Goal: Information Seeking & Learning: Learn about a topic

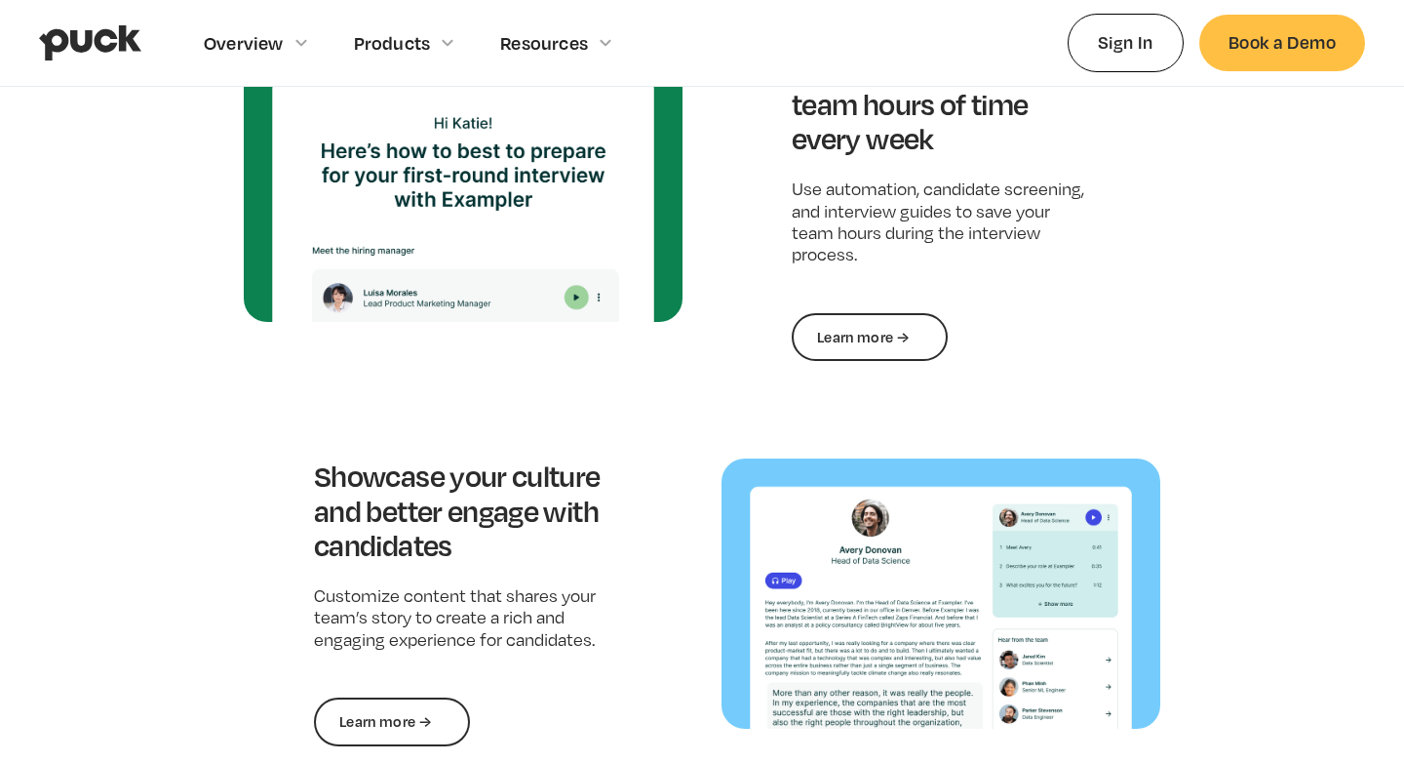
scroll to position [953, 0]
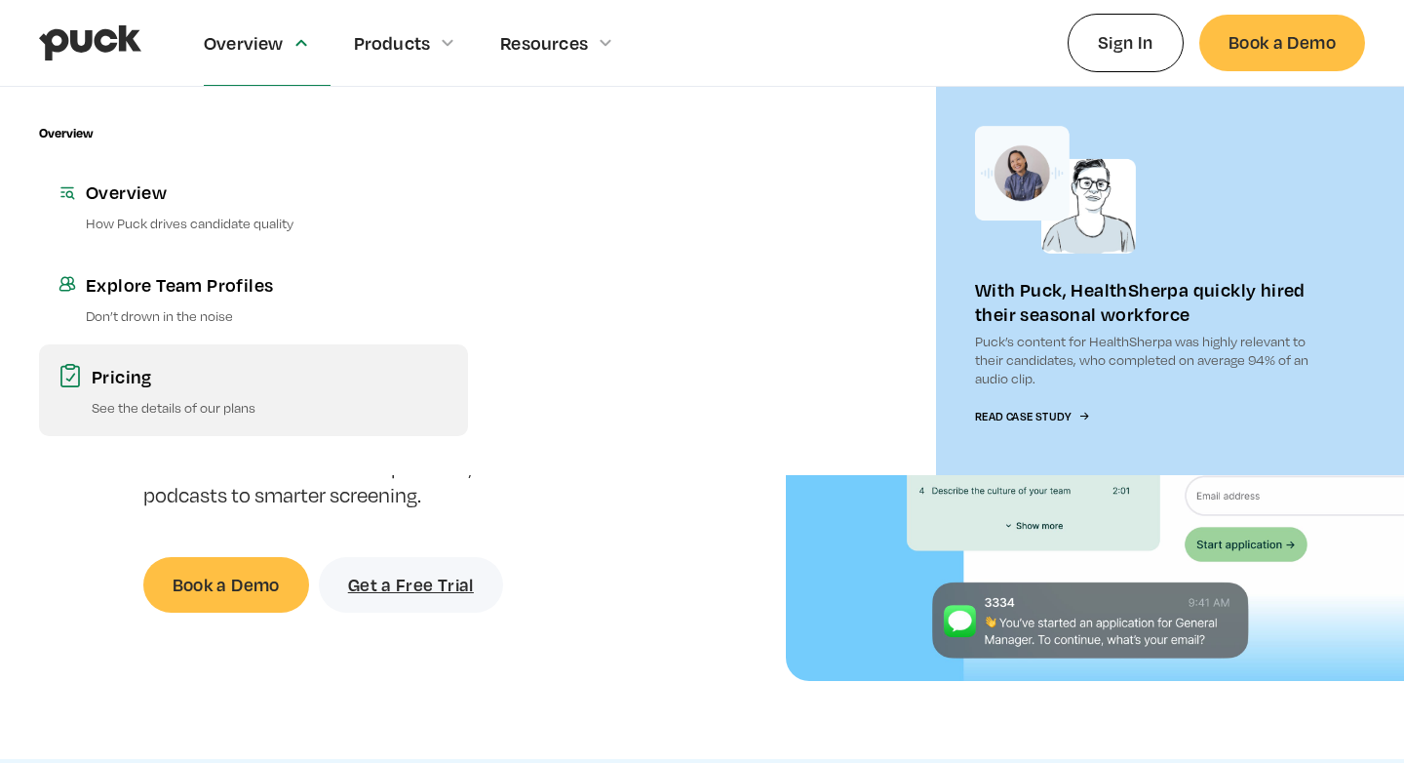
click at [136, 364] on div "Pricing" at bounding box center [270, 376] width 357 height 24
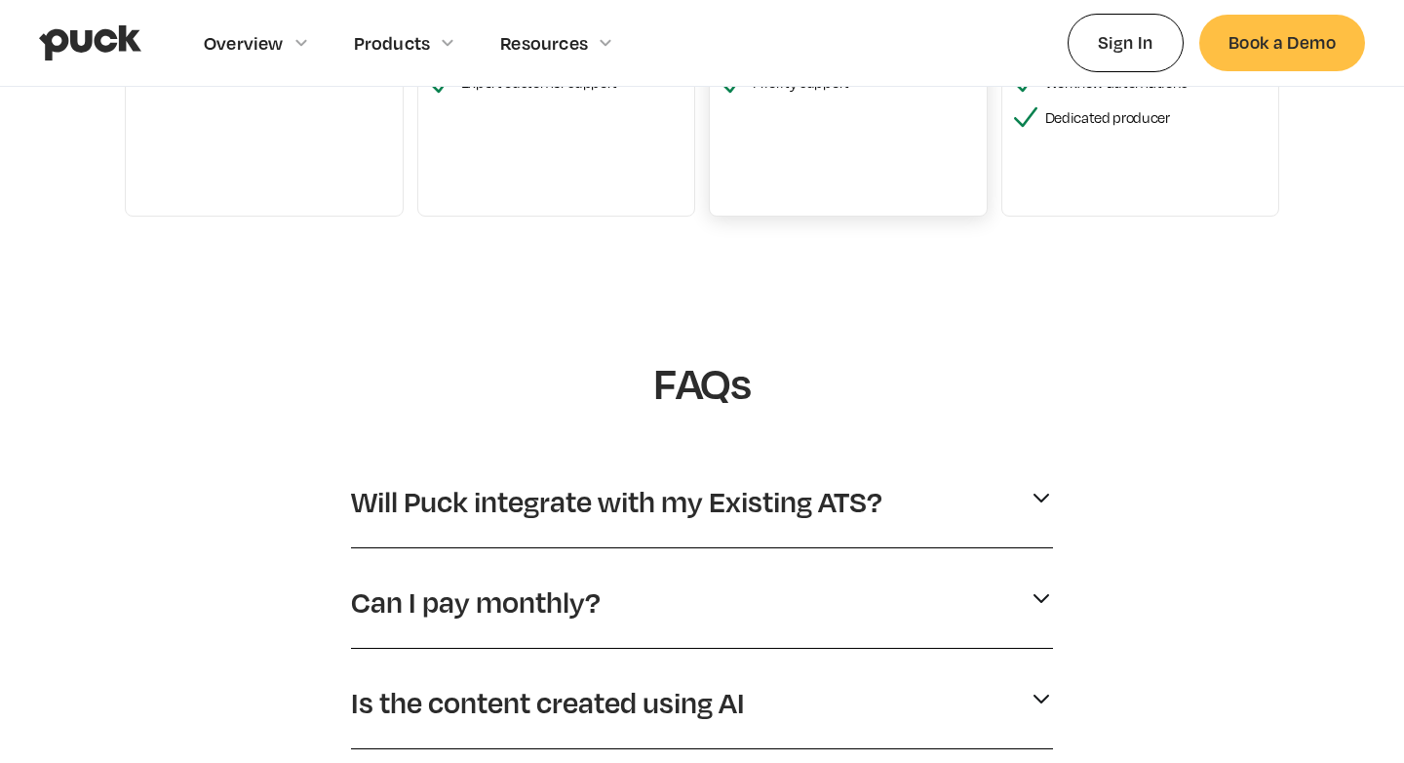
scroll to position [750, 0]
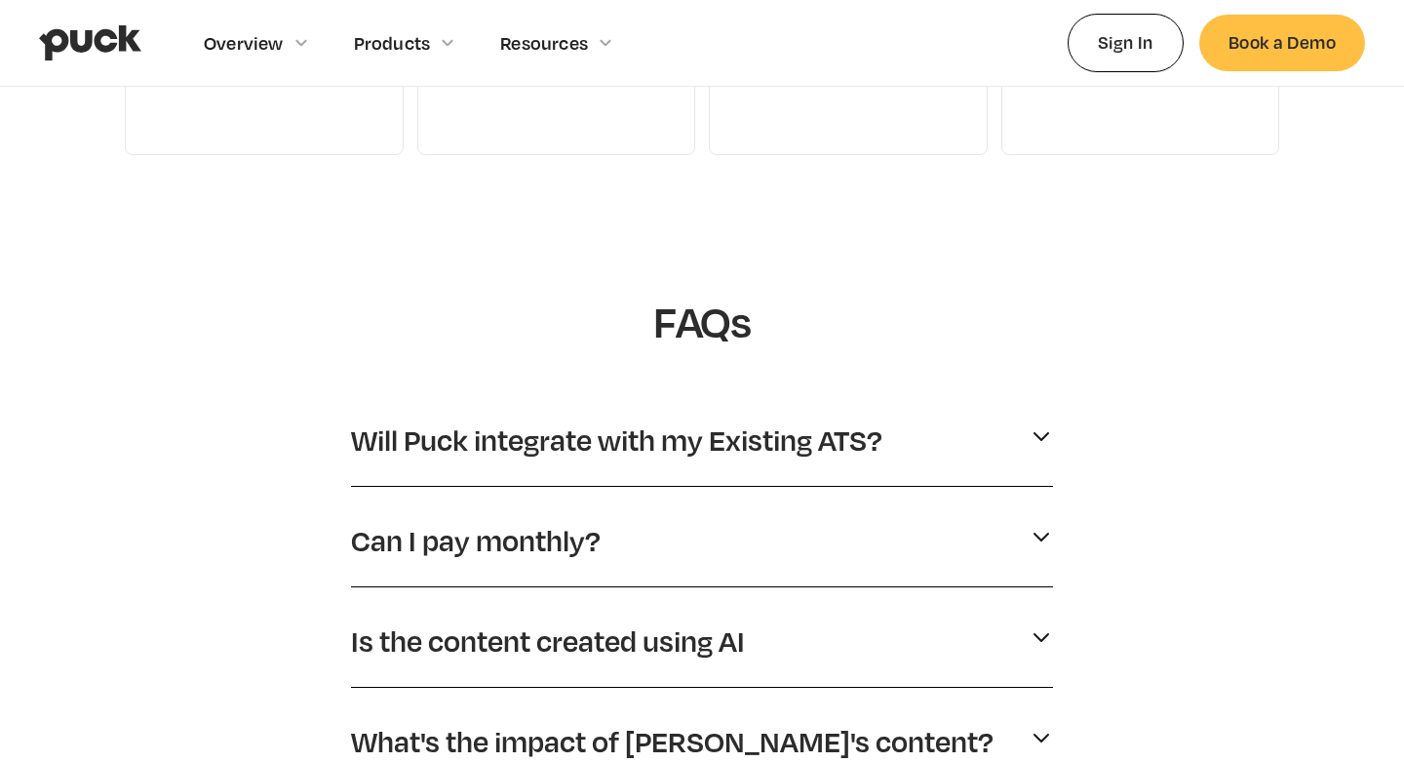
click at [782, 467] on div "Yes. We integrate with many existing ATS systems: including Workday, iCISMs, Gr…" at bounding box center [702, 470] width 702 height 8
click at [782, 457] on p "Will Puck integrate with my Existing ATS?" at bounding box center [616, 439] width 531 height 37
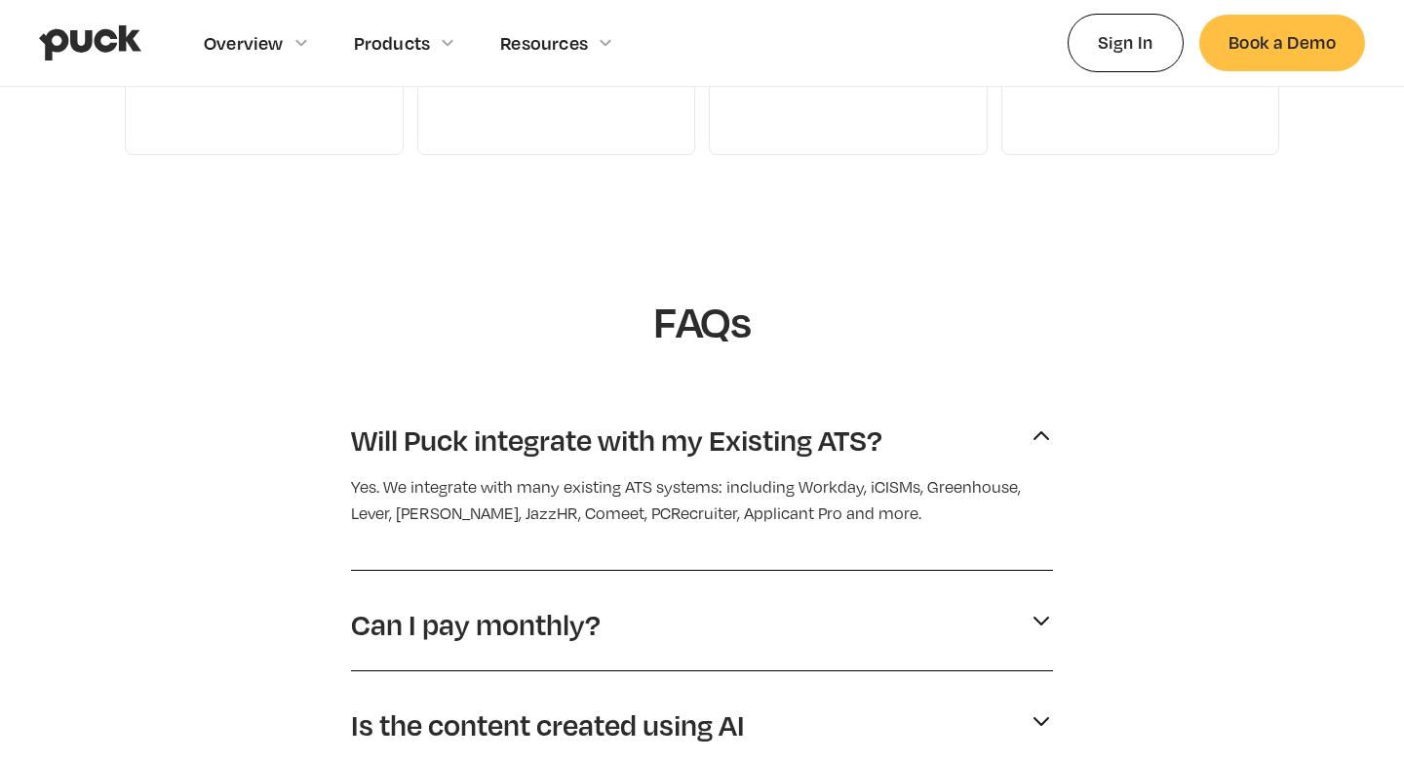
click at [844, 456] on p "Will Puck integrate with my Existing ATS?" at bounding box center [616, 439] width 531 height 37
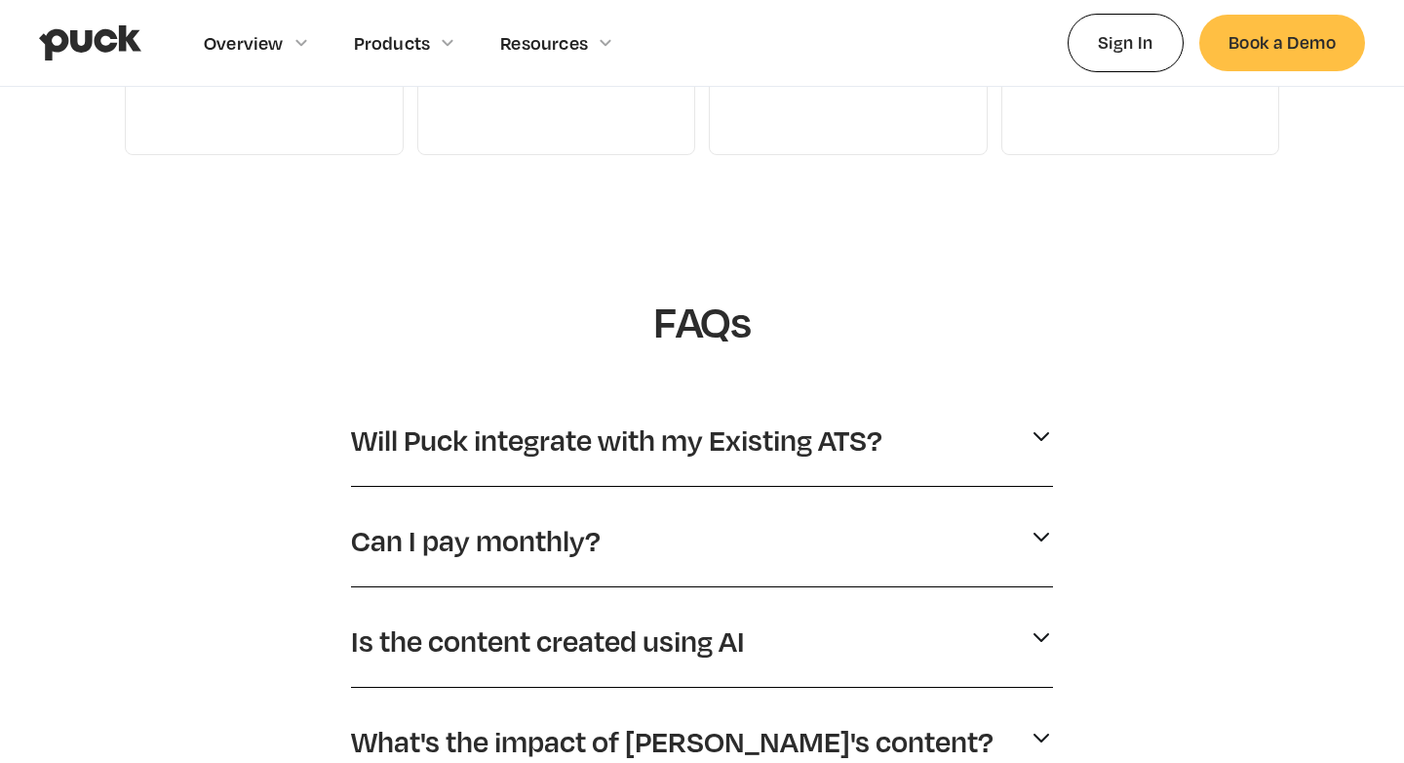
click at [812, 528] on div "Can I pay monthly?" at bounding box center [702, 540] width 702 height 53
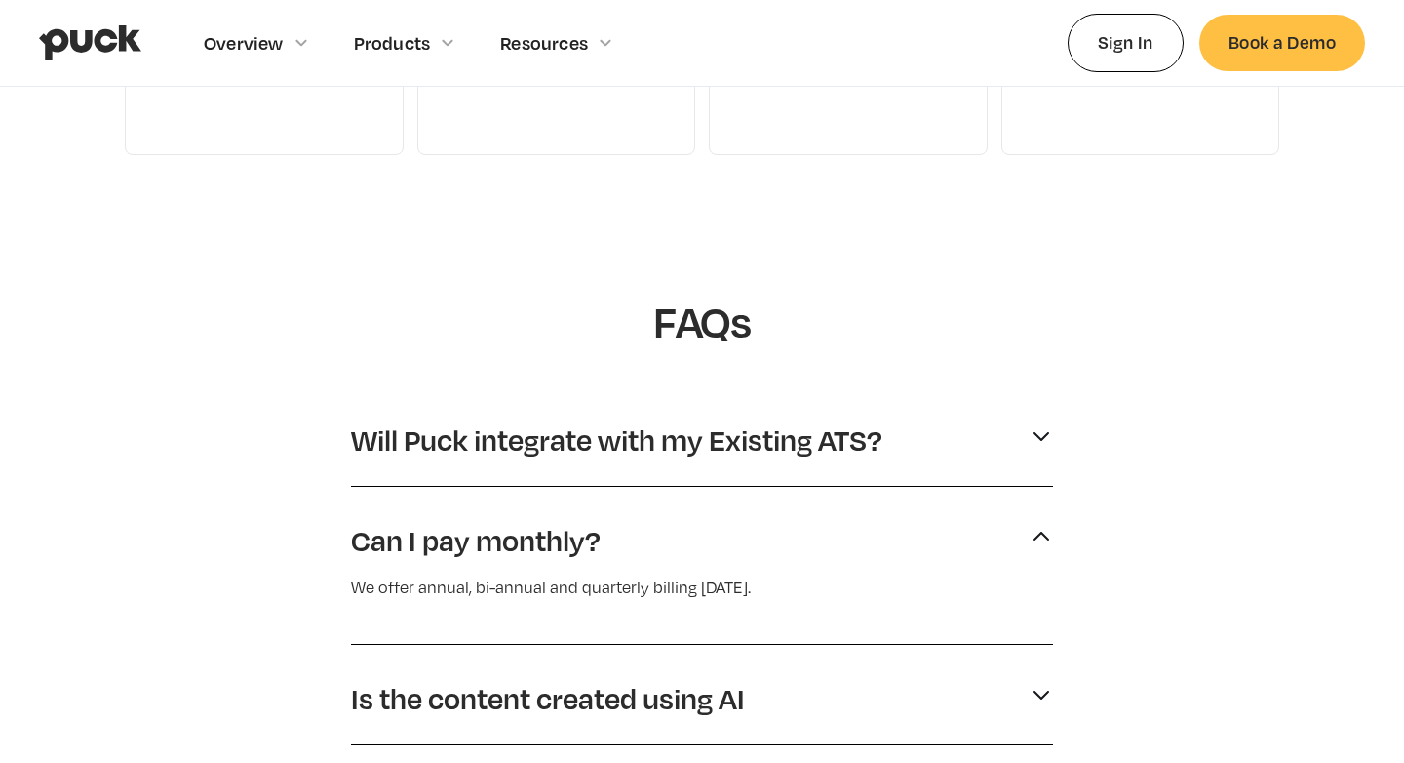
click at [812, 528] on div "Can I pay monthly?" at bounding box center [702, 540] width 702 height 53
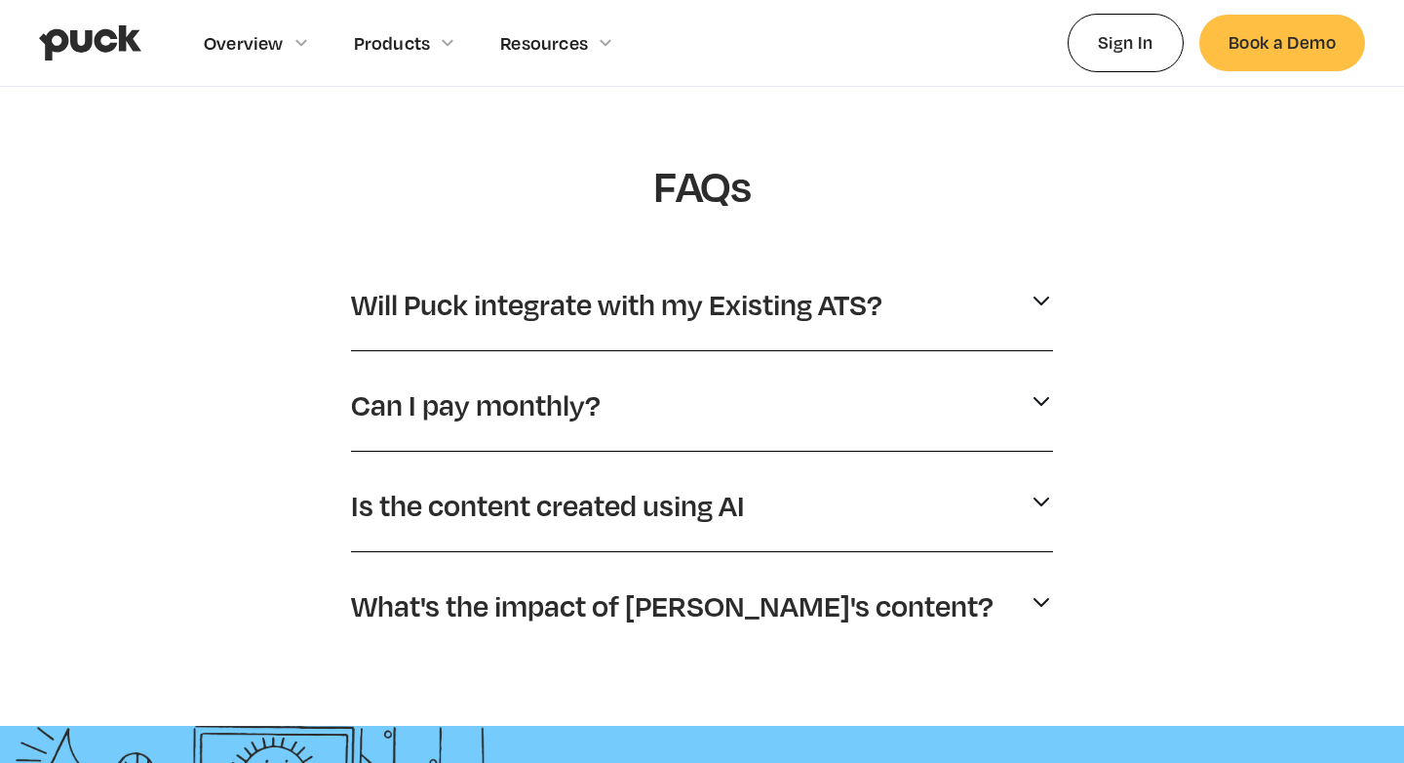
scroll to position [1931, 0]
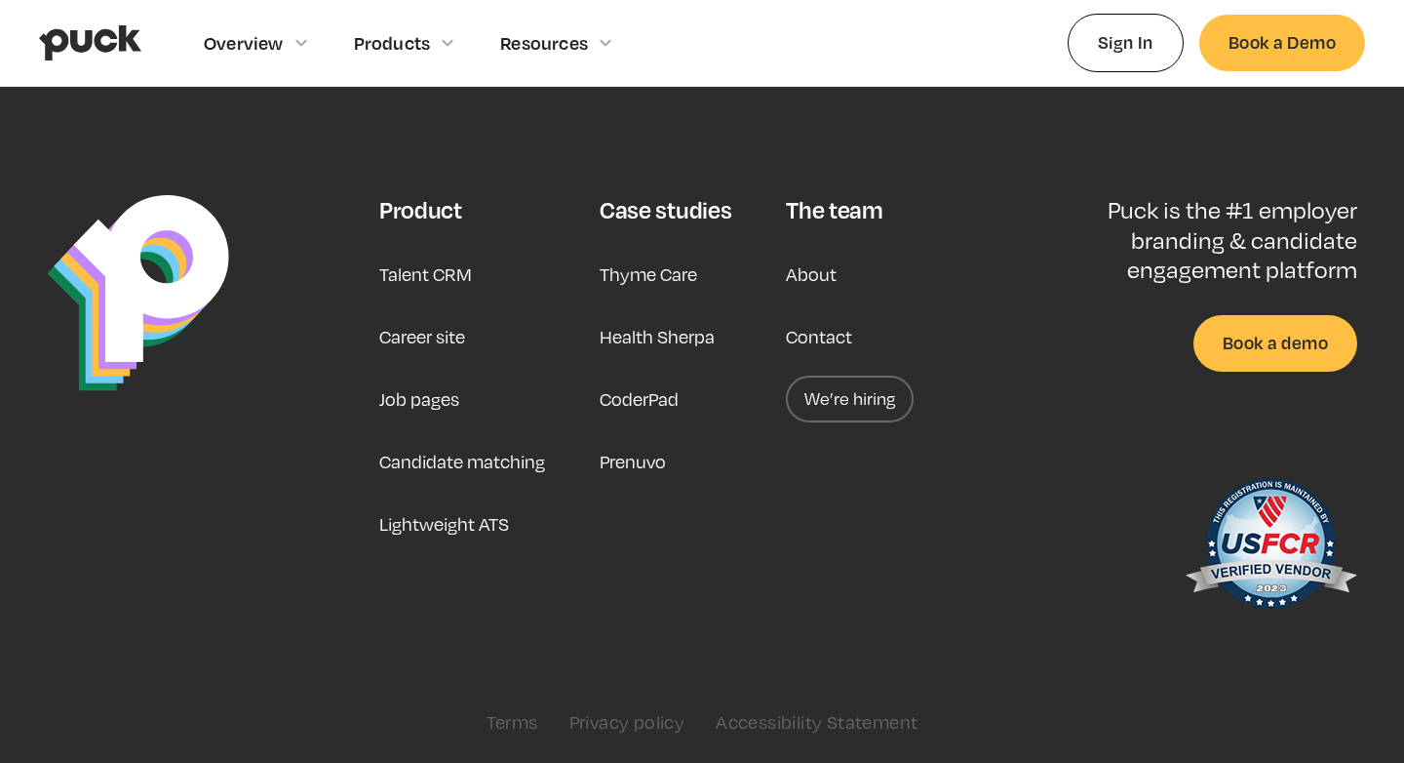
click at [819, 274] on link "About" at bounding box center [811, 274] width 51 height 47
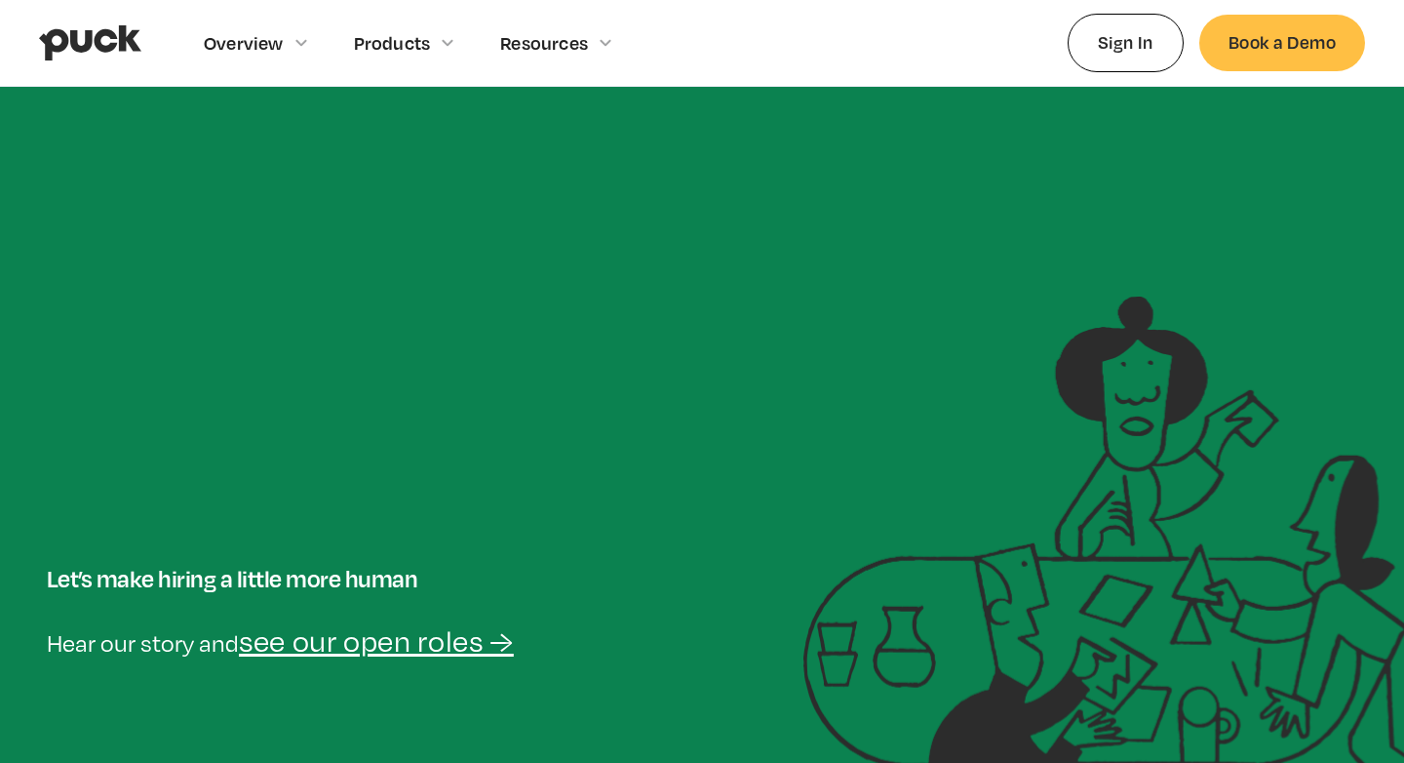
click at [639, 480] on div "Let’s make hiring a little more human Hear our story and see our open roles →" at bounding box center [702, 610] width 1350 height 629
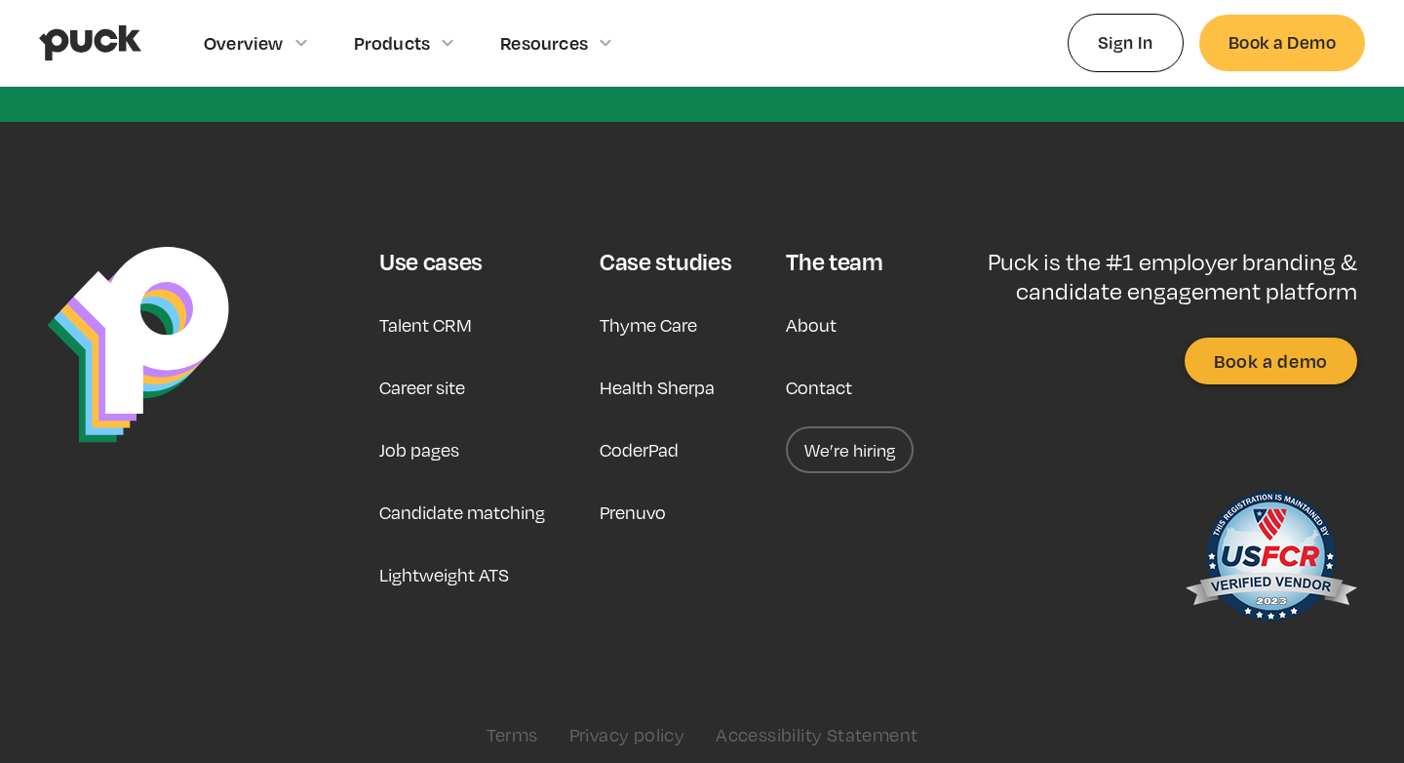
scroll to position [1713, 0]
